Goal: Information Seeking & Learning: Check status

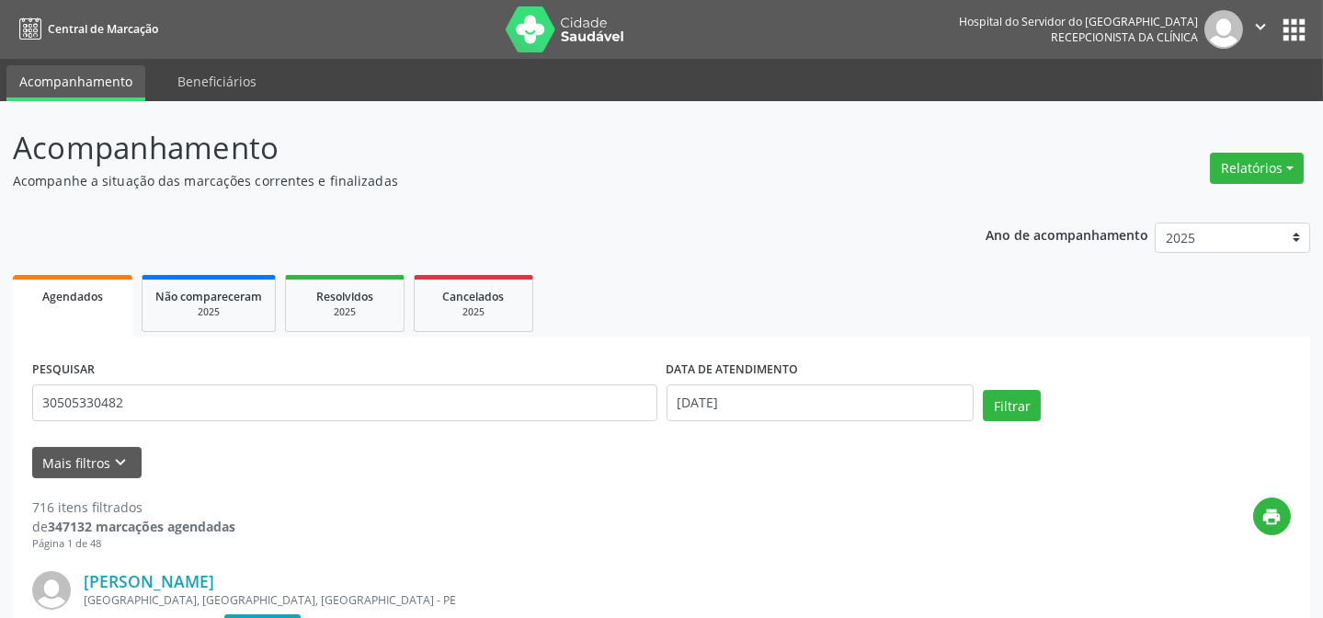
type input "30505330482"
click at [983, 390] on button "Filtrar" at bounding box center [1012, 405] width 58 height 31
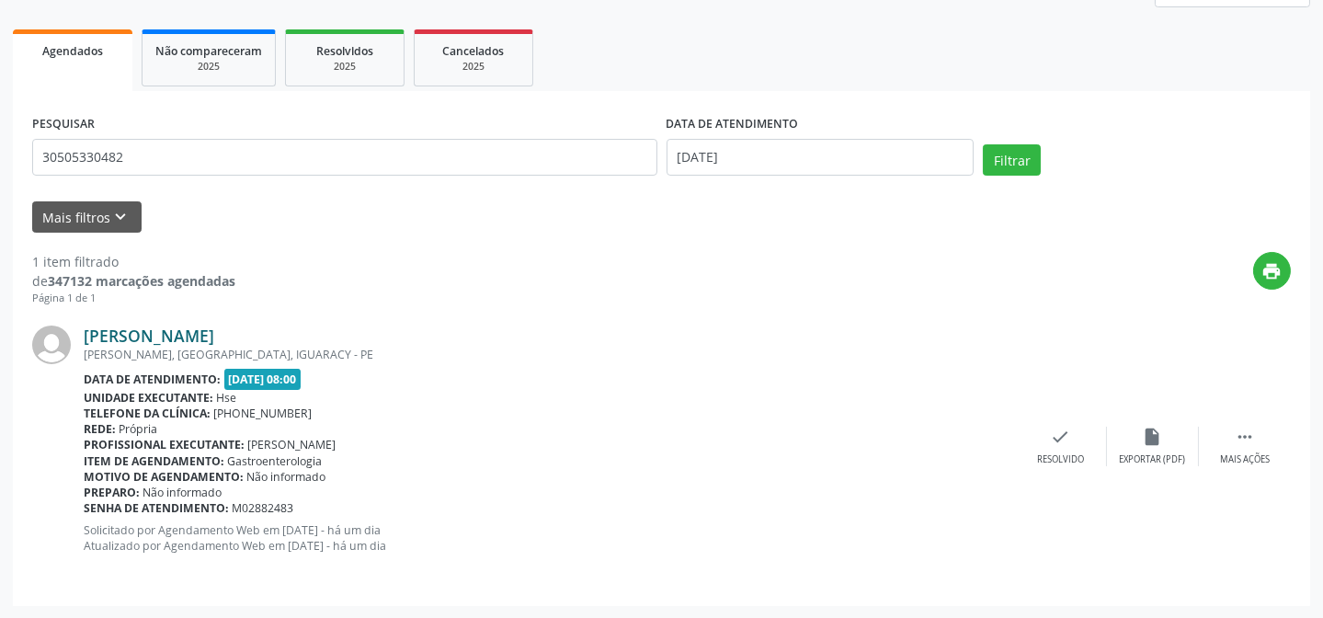
click at [212, 330] on link "[PERSON_NAME]" at bounding box center [149, 336] width 131 height 20
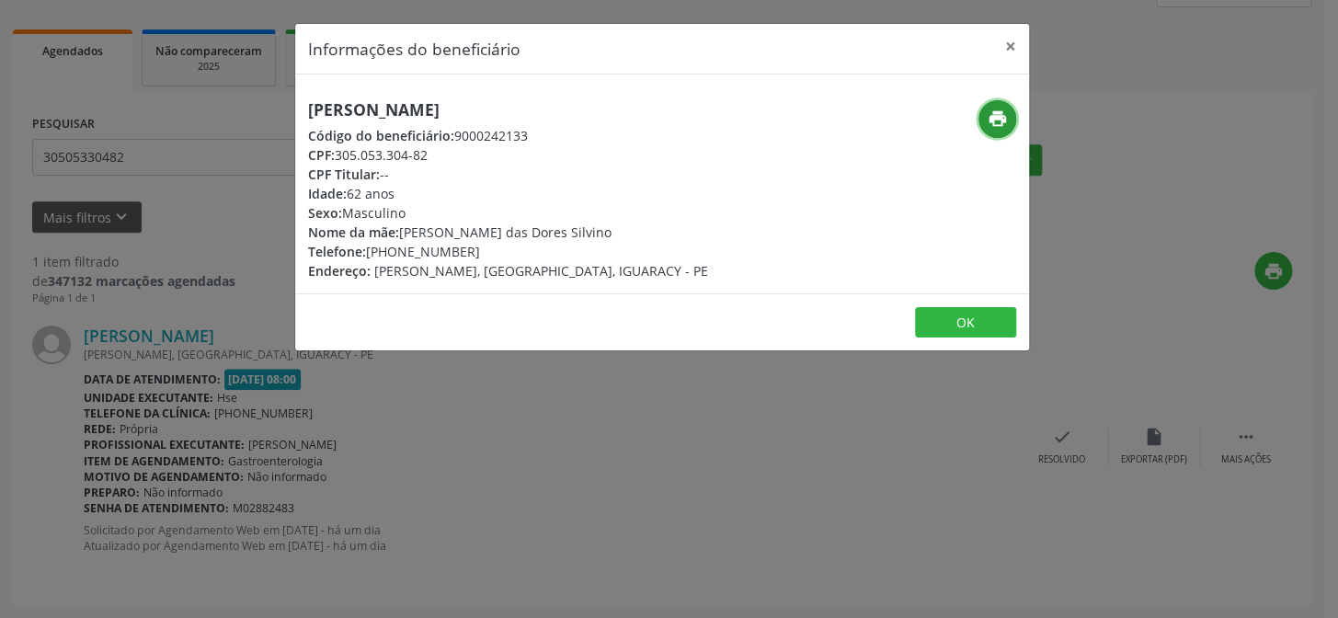
click at [1003, 131] on button "print" at bounding box center [998, 119] width 38 height 38
click at [989, 120] on icon "print" at bounding box center [998, 119] width 20 height 20
click at [962, 334] on button "OK" at bounding box center [965, 322] width 101 height 31
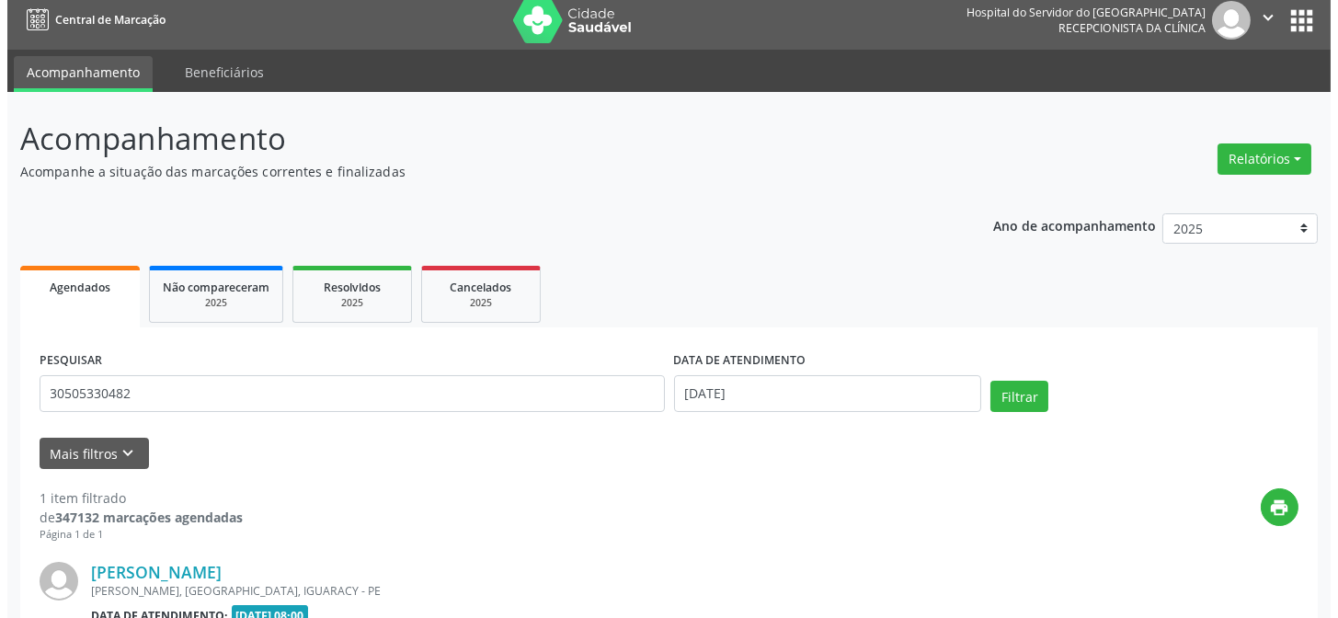
scroll to position [0, 0]
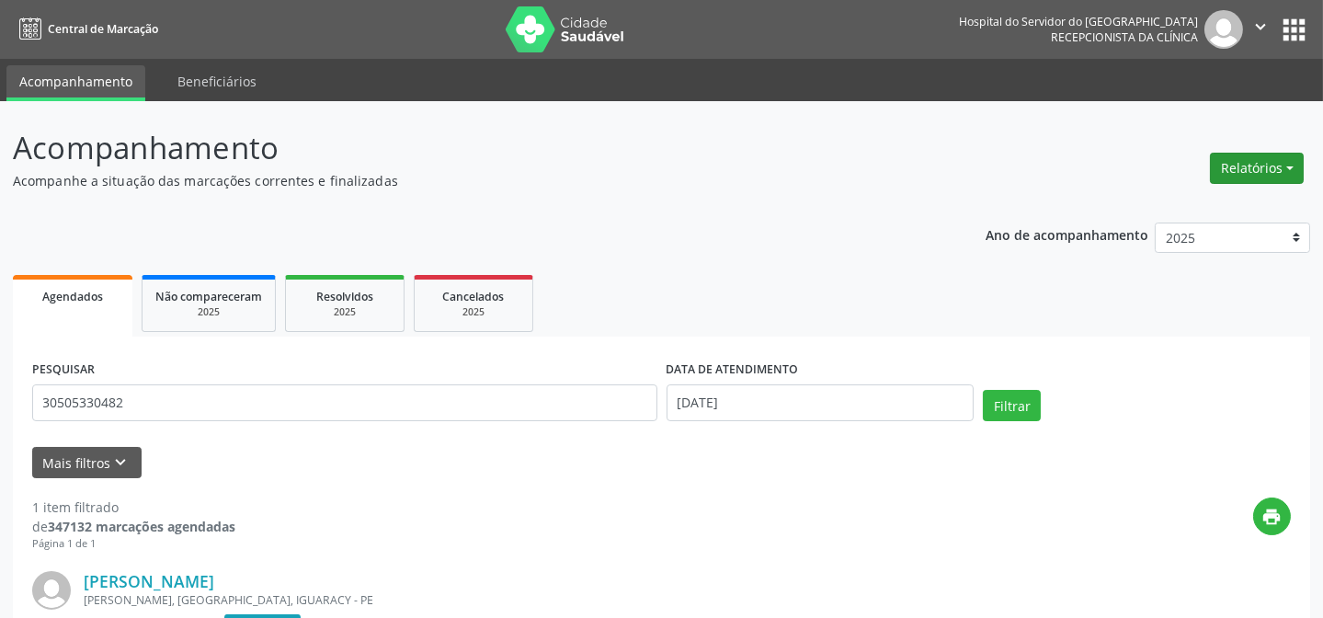
click at [1258, 169] on button "Relatórios" at bounding box center [1257, 168] width 94 height 31
click at [1168, 204] on link "Agendamentos" at bounding box center [1205, 207] width 198 height 26
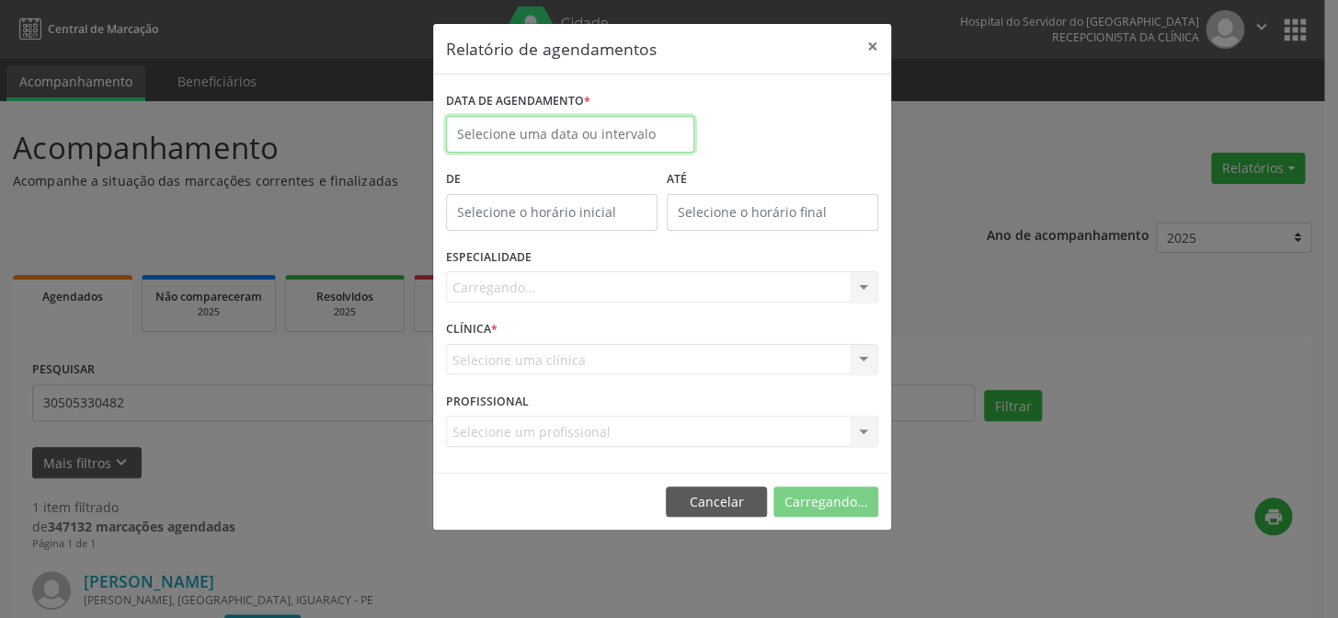
click at [599, 141] on body "Central de Marcação Hospital do Servidor do [GEOGRAPHIC_DATA] Recepcionista da …" at bounding box center [669, 309] width 1338 height 618
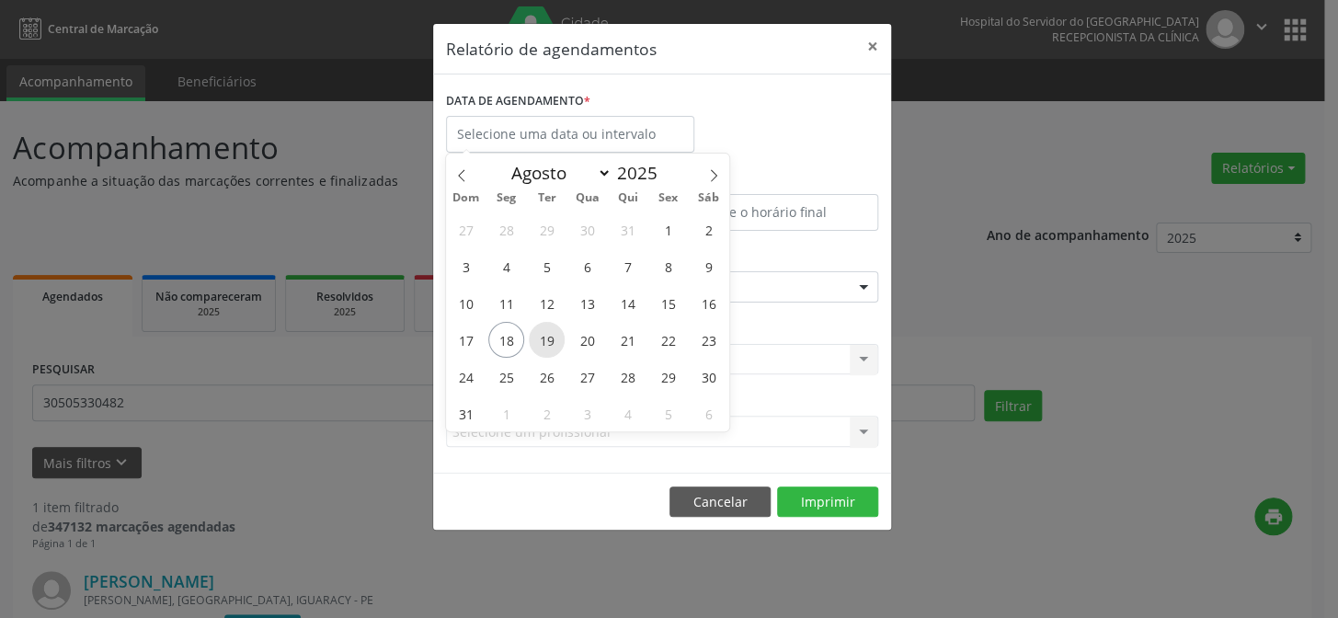
click at [538, 341] on span "19" at bounding box center [547, 340] width 36 height 36
type input "[DATE]"
click at [538, 341] on span "19" at bounding box center [547, 340] width 36 height 36
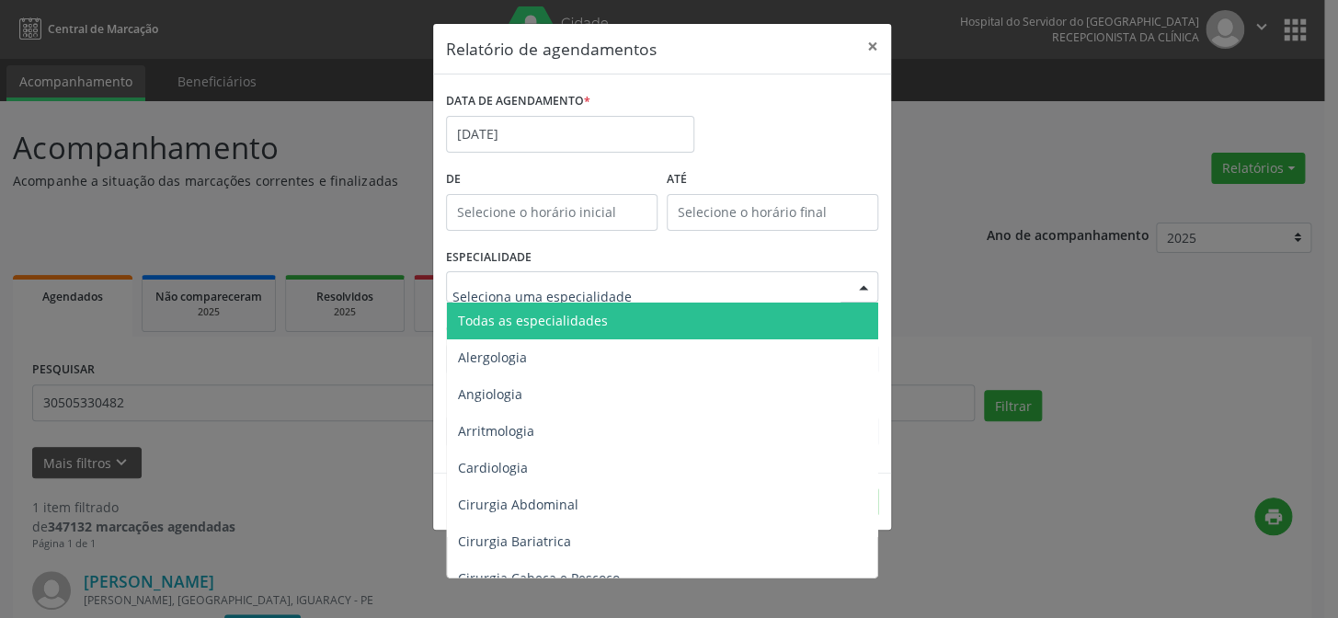
click at [598, 304] on span "Todas as especialidades" at bounding box center [663, 321] width 433 height 37
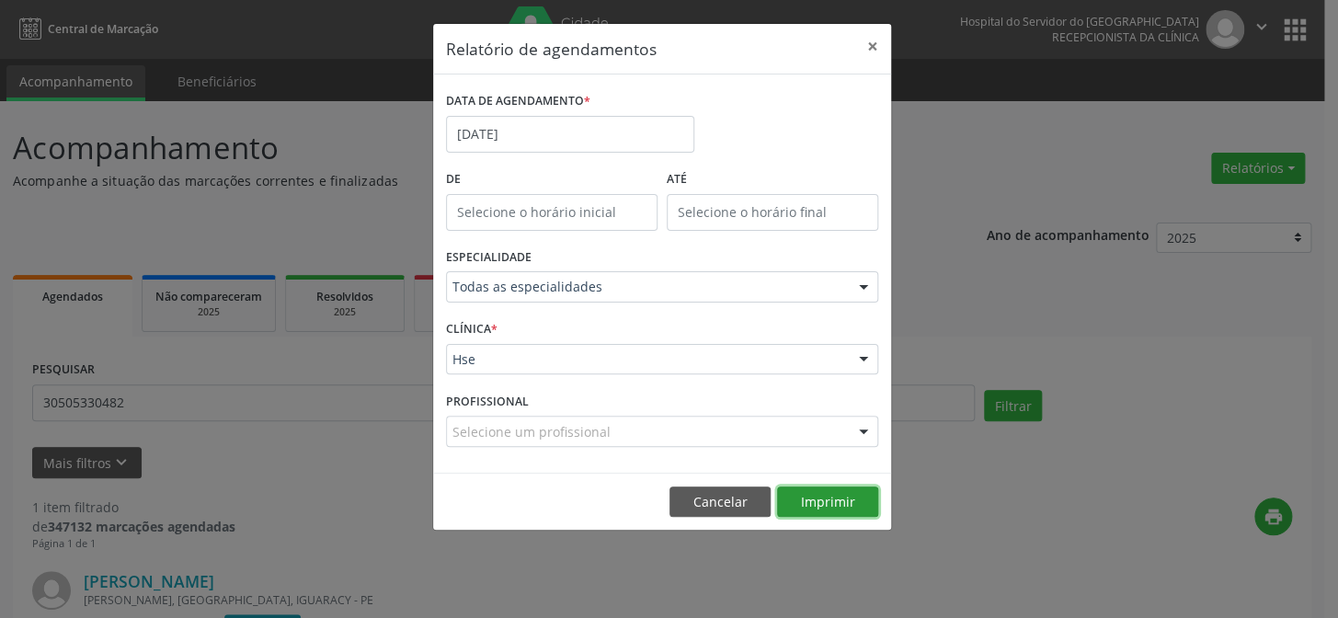
click at [795, 498] on button "Imprimir" at bounding box center [827, 502] width 101 height 31
click at [502, 143] on body "Central de Marcação Hospital do Servidor do [GEOGRAPHIC_DATA] Recepcionista da …" at bounding box center [669, 309] width 1338 height 618
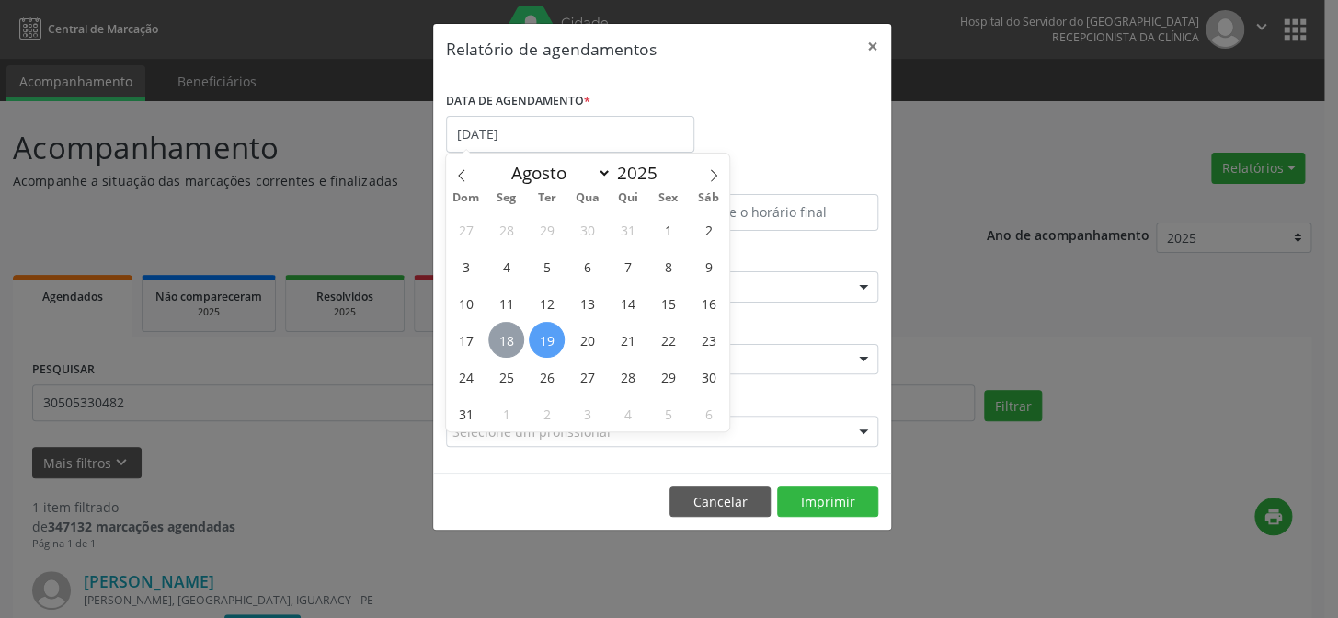
click at [510, 340] on span "18" at bounding box center [506, 340] width 36 height 36
type input "[DATE]"
click at [510, 340] on span "18" at bounding box center [506, 340] width 36 height 36
